Goal: Transaction & Acquisition: Purchase product/service

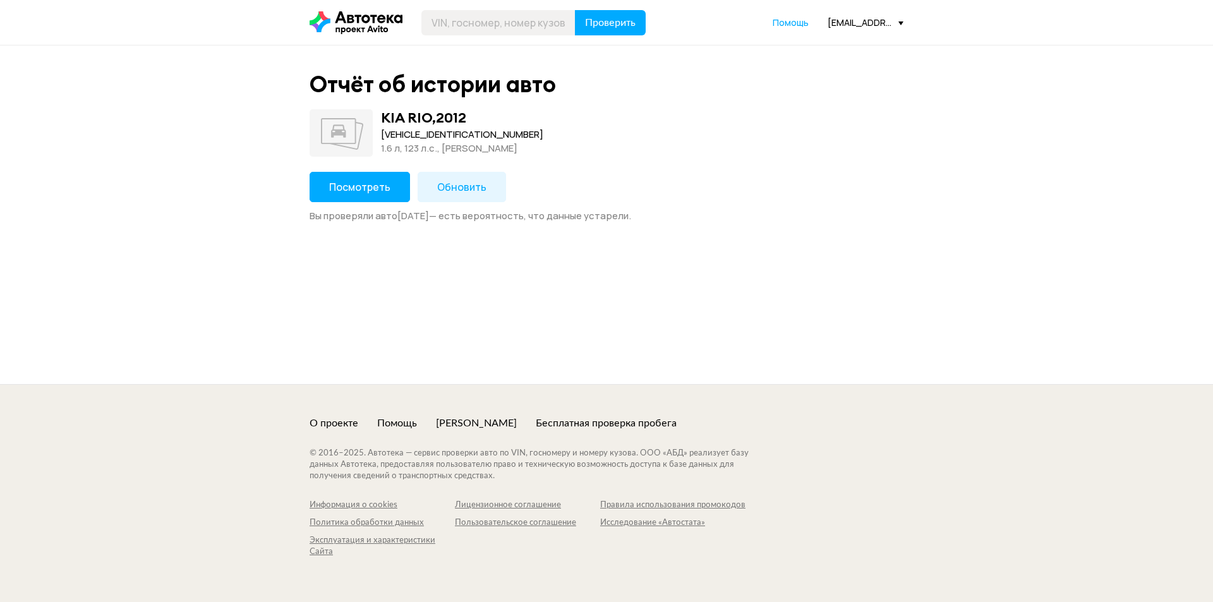
click at [448, 190] on span "Обновить" at bounding box center [461, 187] width 49 height 14
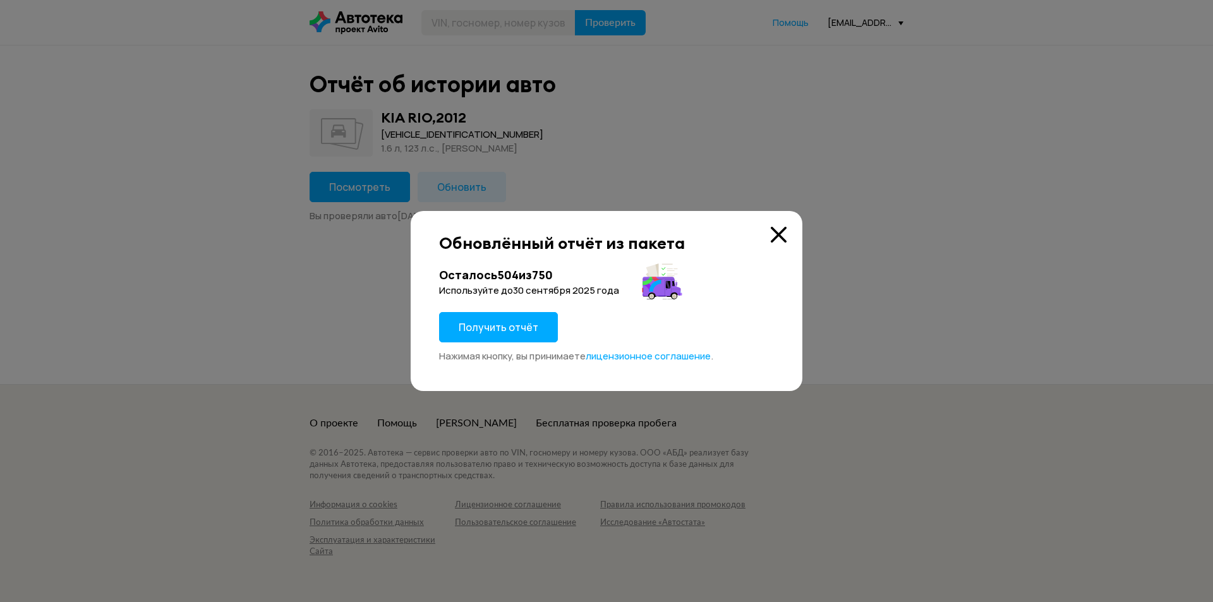
click at [516, 324] on span "Получить отчёт" at bounding box center [498, 327] width 80 height 14
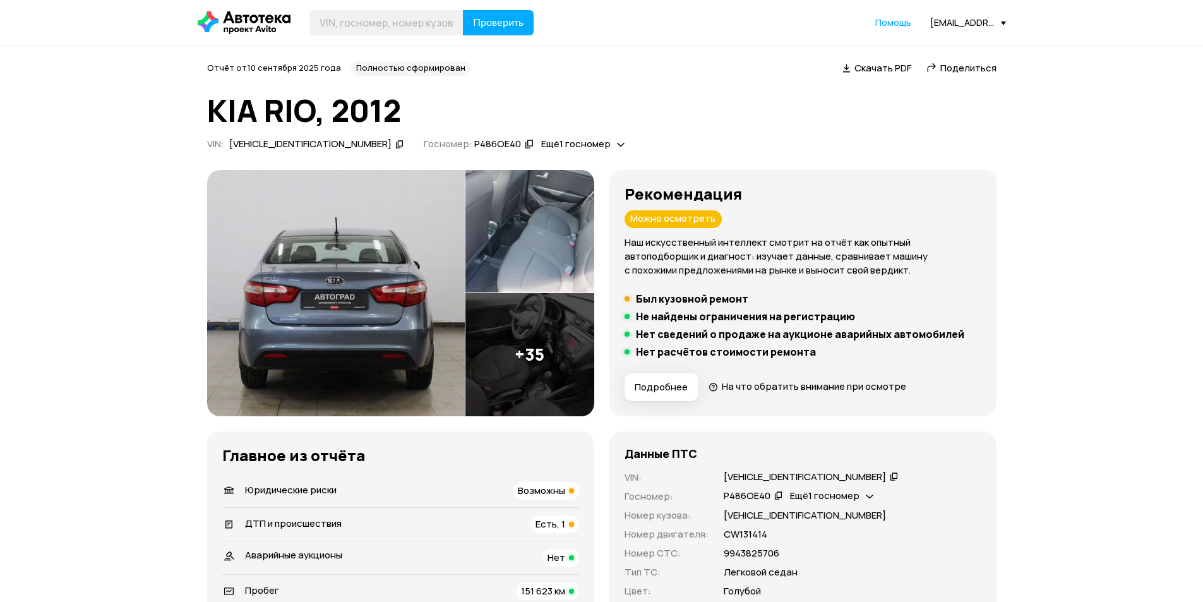
click at [987, 70] on span "Поделиться" at bounding box center [968, 67] width 56 height 13
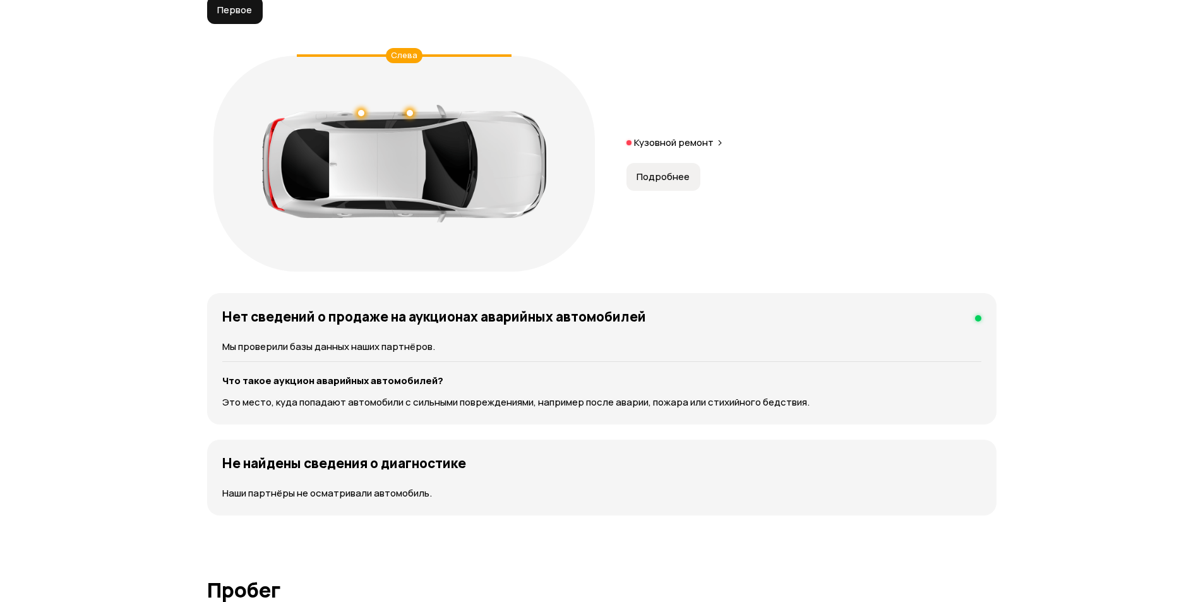
scroll to position [1326, 0]
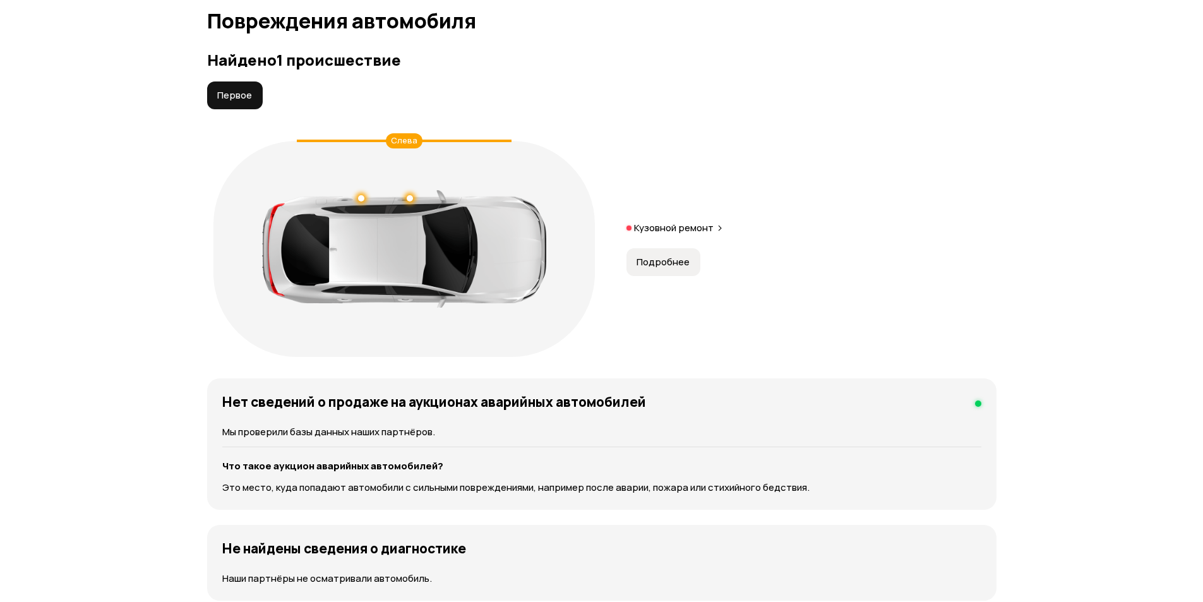
click at [402, 134] on div "Слева" at bounding box center [404, 140] width 37 height 15
click at [684, 262] on span "Подробнее" at bounding box center [663, 262] width 53 height 13
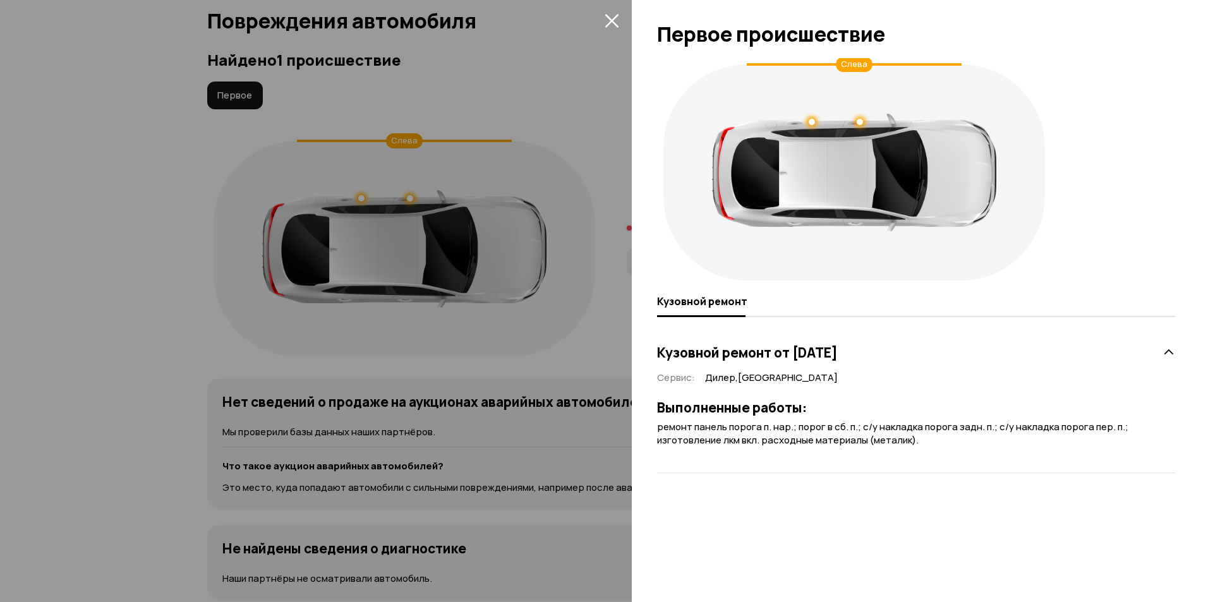
click at [466, 128] on div at bounding box center [606, 301] width 1213 height 602
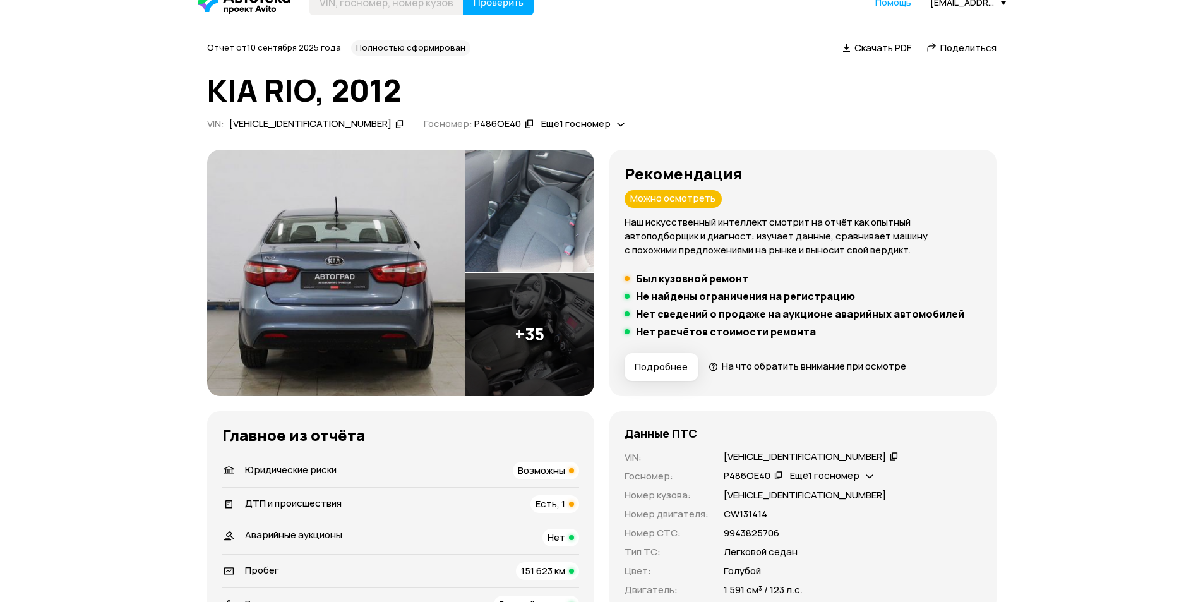
scroll to position [0, 0]
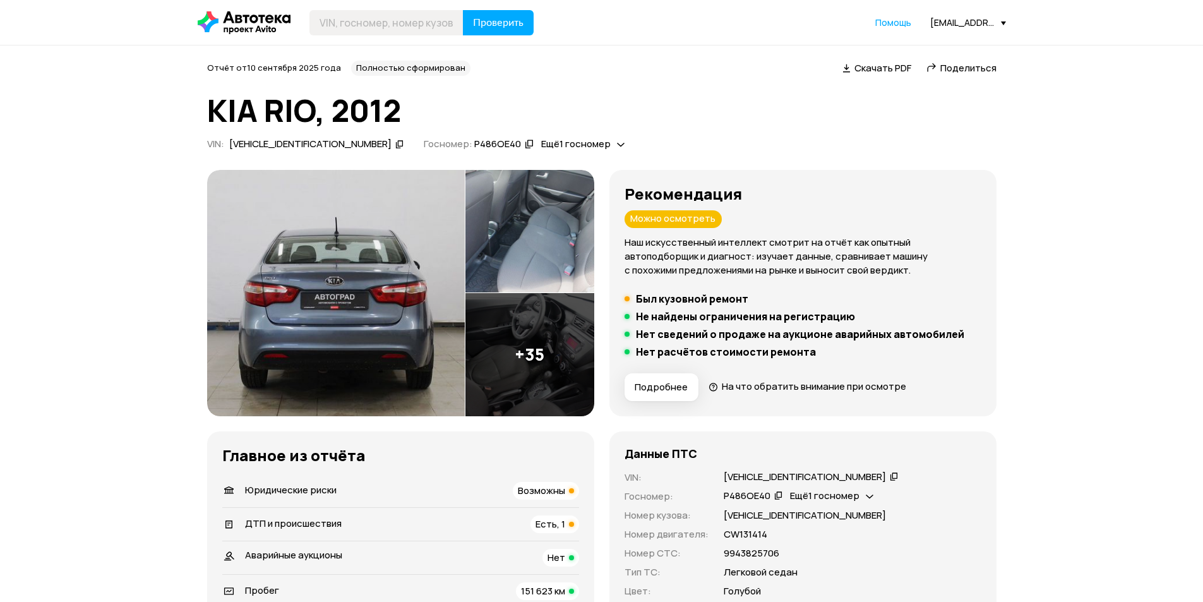
click at [289, 152] on div "VIN : [VEHICLE_IDENTIFICATION_NUMBER]" at bounding box center [305, 146] width 197 height 17
drag, startPoint x: 289, startPoint y: 145, endPoint x: 304, endPoint y: 141, distance: 16.1
click at [289, 144] on div "[VEHICLE_IDENTIFICATION_NUMBER]" at bounding box center [310, 144] width 162 height 13
